Goal: Task Accomplishment & Management: Manage account settings

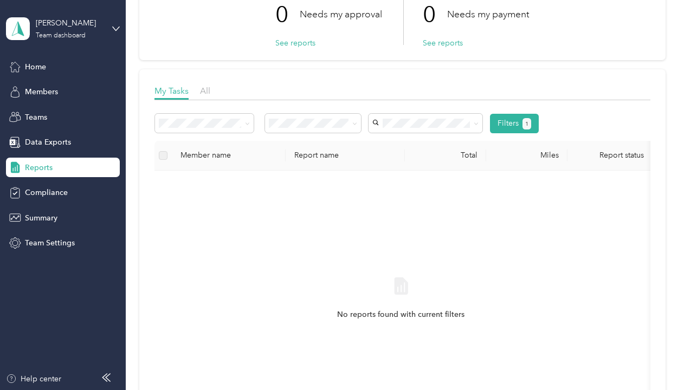
scroll to position [108, 0]
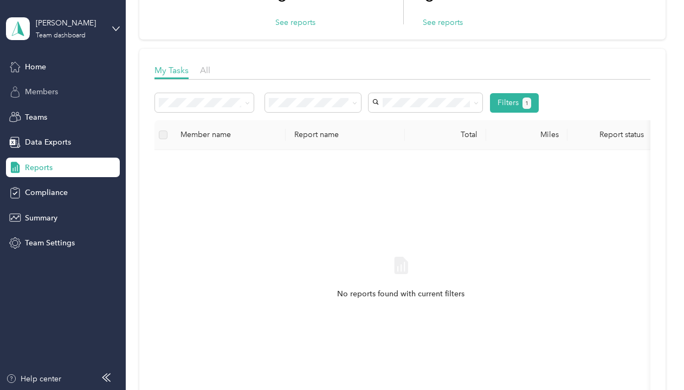
click at [41, 95] on span "Members" at bounding box center [41, 91] width 33 height 11
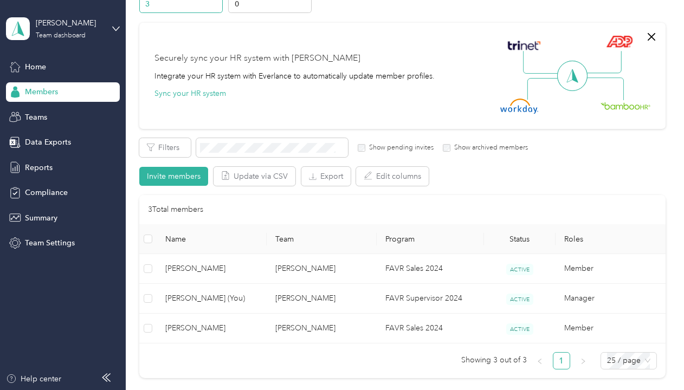
scroll to position [108, 0]
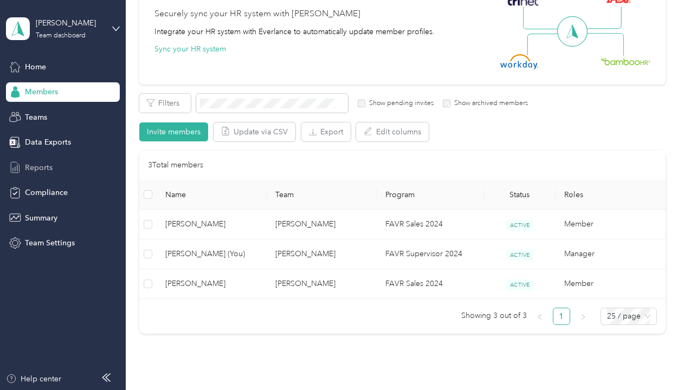
click at [42, 166] on span "Reports" at bounding box center [39, 167] width 28 height 11
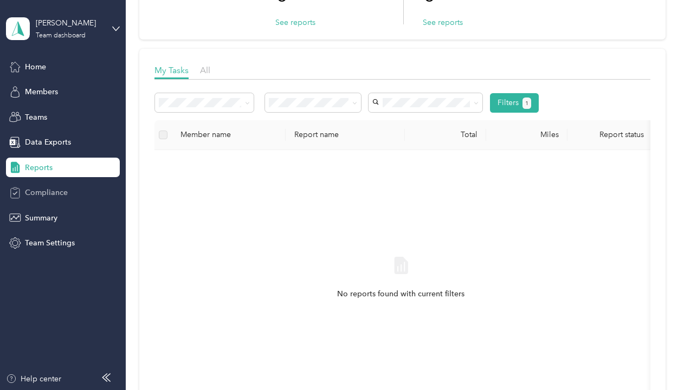
click at [37, 191] on span "Compliance" at bounding box center [46, 192] width 43 height 11
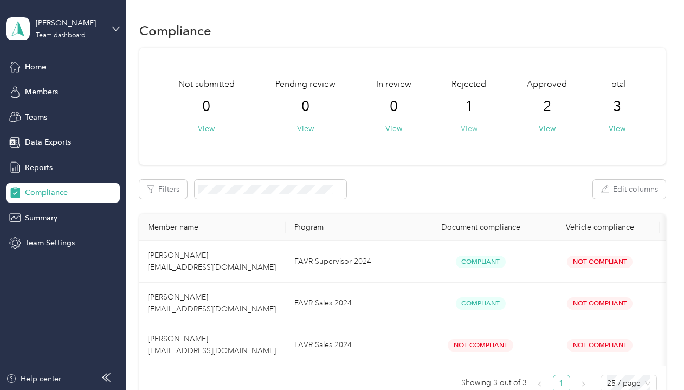
click at [466, 131] on button "View" at bounding box center [469, 128] width 17 height 11
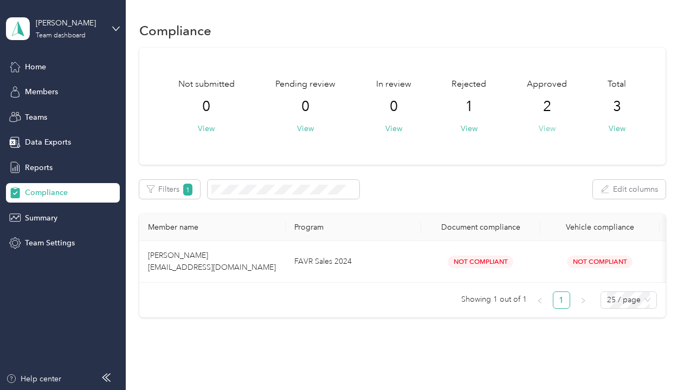
click at [544, 131] on button "View" at bounding box center [547, 128] width 17 height 11
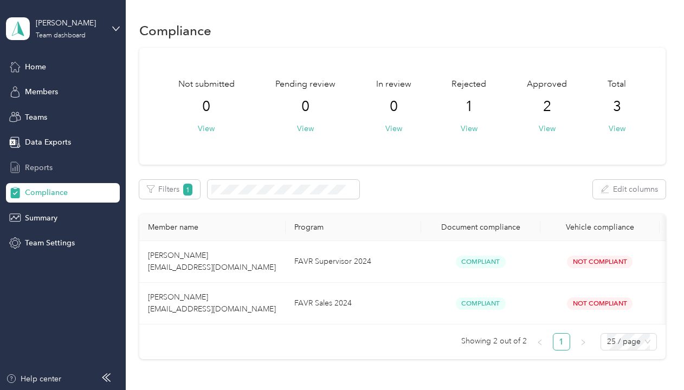
click at [44, 165] on span "Reports" at bounding box center [39, 167] width 28 height 11
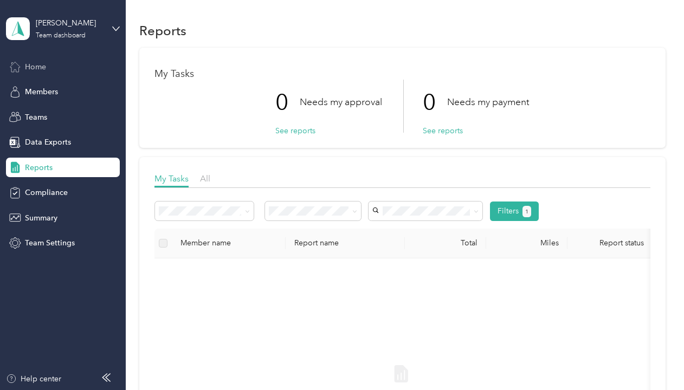
click at [36, 64] on span "Home" at bounding box center [35, 66] width 21 height 11
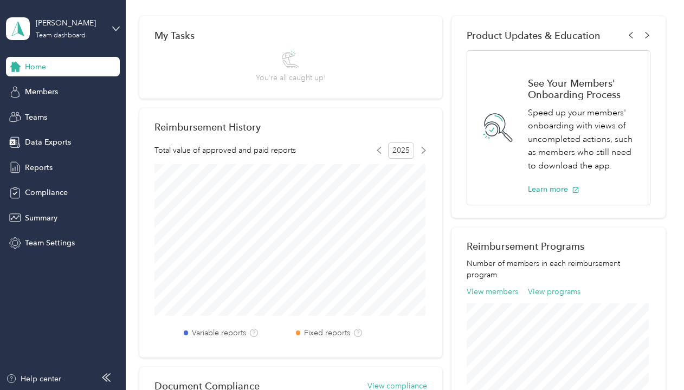
scroll to position [163, 0]
click at [625, 34] on h2 "Product Updates & Education" at bounding box center [558, 34] width 183 height 11
click at [628, 34] on icon at bounding box center [630, 34] width 7 height 7
click at [644, 34] on icon at bounding box center [647, 34] width 7 height 7
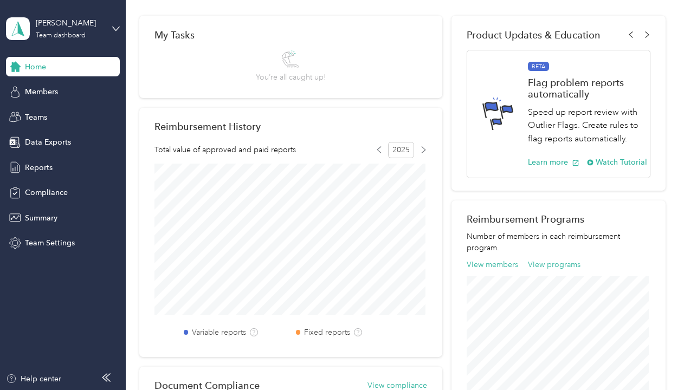
click at [112, 33] on div "[PERSON_NAME] Team dashboard" at bounding box center [63, 29] width 114 height 38
click at [65, 113] on div "Personal dashboard" at bounding box center [50, 111] width 68 height 11
